Goal: Task Accomplishment & Management: Manage account settings

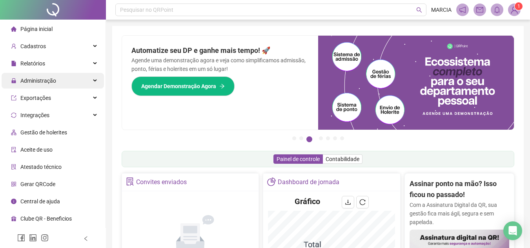
click at [59, 82] on div "Administração" at bounding box center [53, 81] width 102 height 16
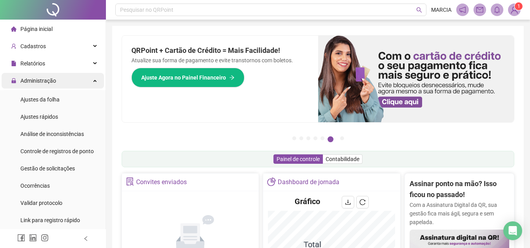
click at [51, 85] on span "Administração" at bounding box center [33, 81] width 45 height 16
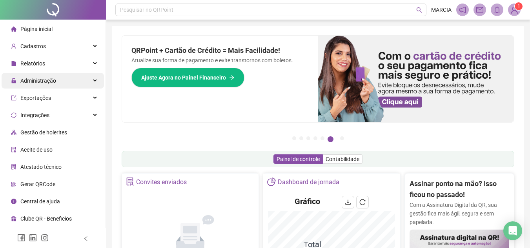
click at [57, 82] on div "Administração" at bounding box center [53, 81] width 102 height 16
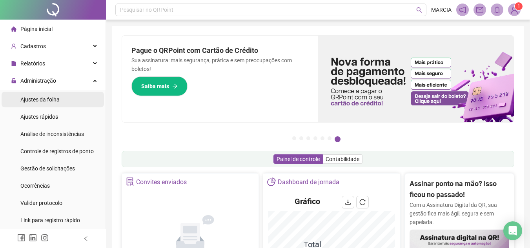
click at [59, 101] on span "Ajustes da folha" at bounding box center [39, 99] width 39 height 6
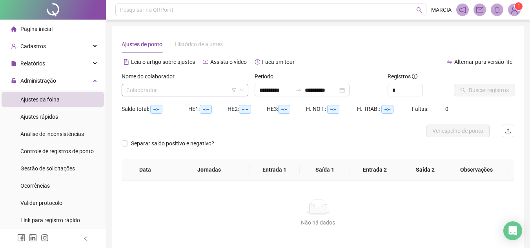
type input "**********"
click at [196, 86] on input "search" at bounding box center [181, 90] width 110 height 12
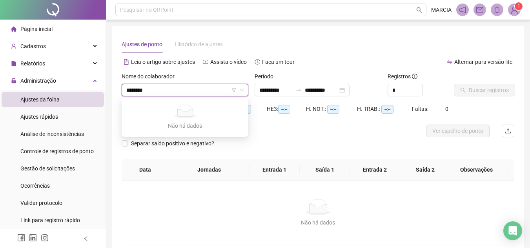
type input "******"
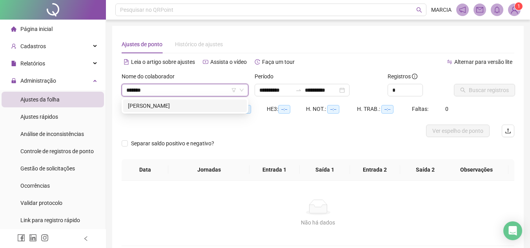
click at [196, 107] on div "[PERSON_NAME]" at bounding box center [185, 106] width 114 height 9
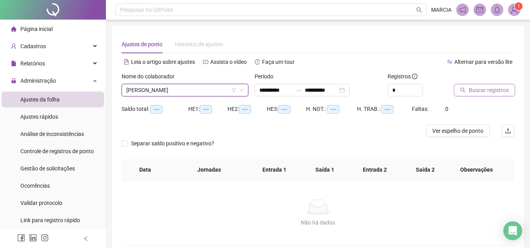
click at [485, 89] on span "Buscar registros" at bounding box center [489, 90] width 40 height 9
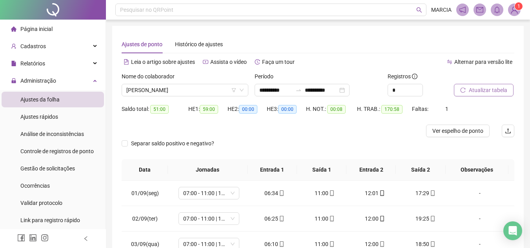
click at [476, 93] on span "Atualizar tabela" at bounding box center [488, 90] width 38 height 9
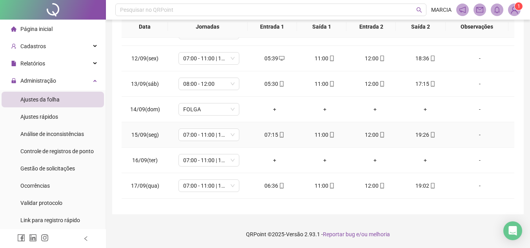
scroll to position [291, 0]
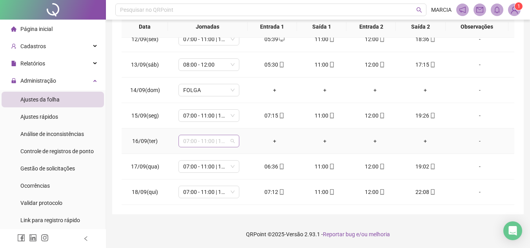
click at [232, 142] on span "07:00 - 11:00 | 12:00 - 16:00" at bounding box center [208, 141] width 51 height 12
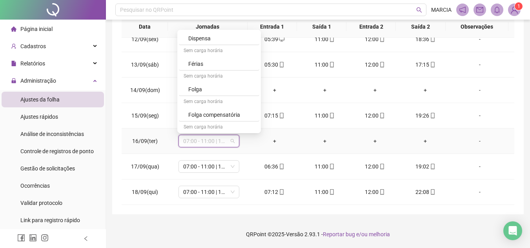
scroll to position [843, 0]
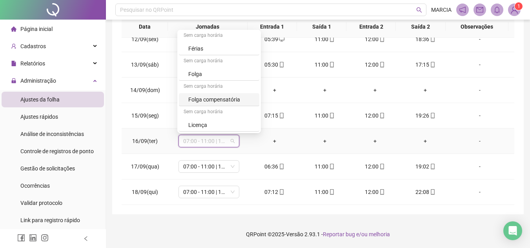
click at [234, 100] on div "Folga compensatória" at bounding box center [221, 99] width 66 height 9
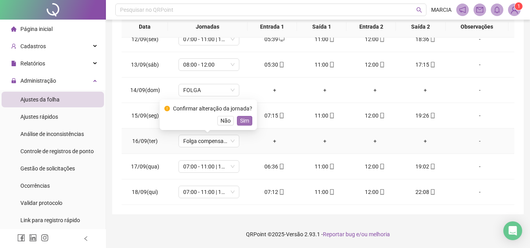
click at [243, 118] on span "Sim" at bounding box center [244, 120] width 9 height 9
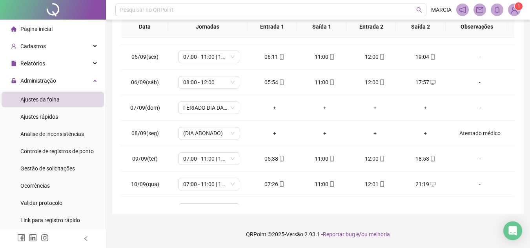
scroll to position [0, 0]
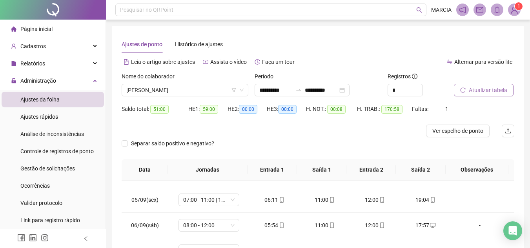
click at [495, 88] on span "Atualizar tabela" at bounding box center [488, 90] width 38 height 9
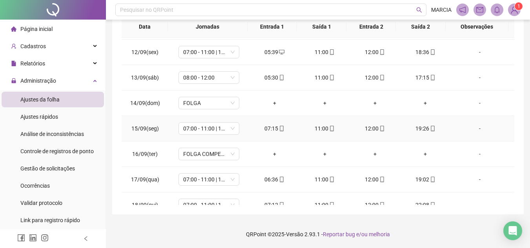
scroll to position [291, 0]
